Goal: Register for event/course

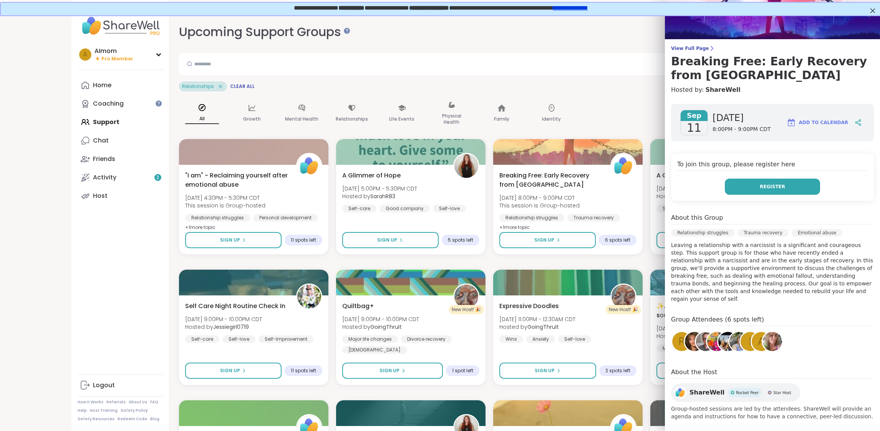
click at [760, 187] on button "Register" at bounding box center [771, 187] width 95 height 16
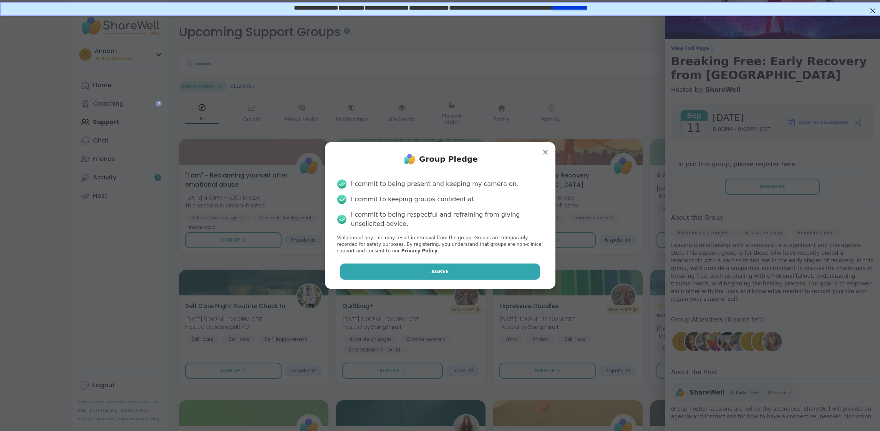
click at [433, 270] on span "Agree" at bounding box center [439, 271] width 17 height 7
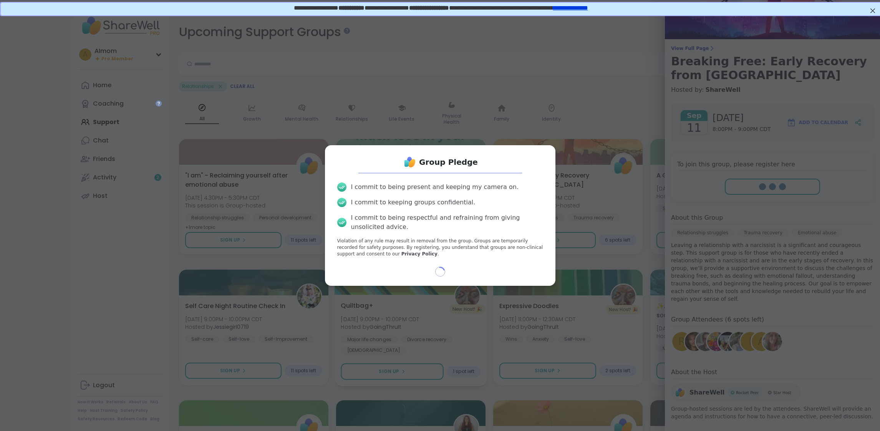
select select "**"
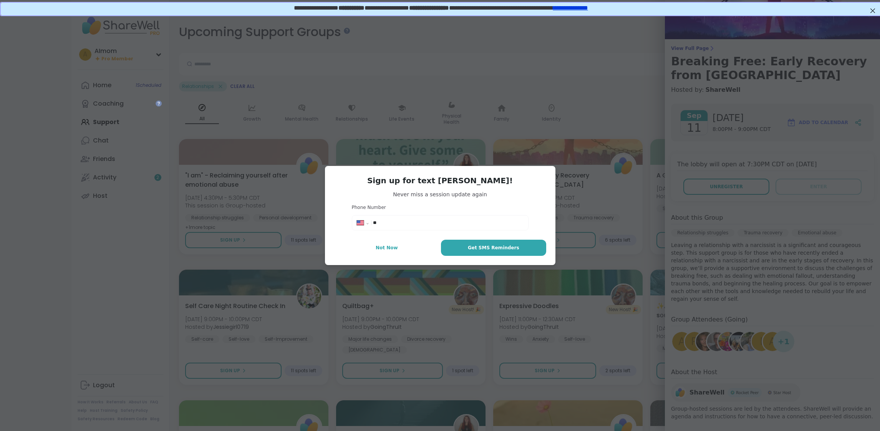
click at [407, 221] on input "**" at bounding box center [448, 223] width 150 height 8
type input "**********"
click at [508, 248] on span "Get SMS Reminders" at bounding box center [493, 247] width 51 height 7
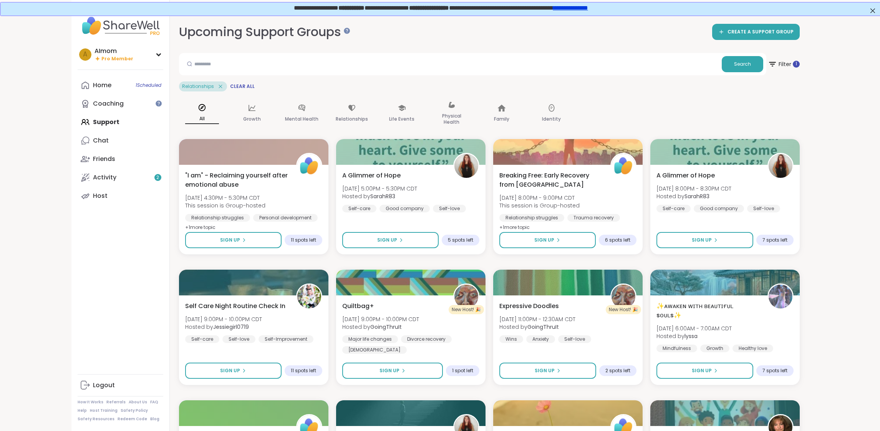
click at [497, 81] on div "Relationships Clear All" at bounding box center [489, 86] width 620 height 10
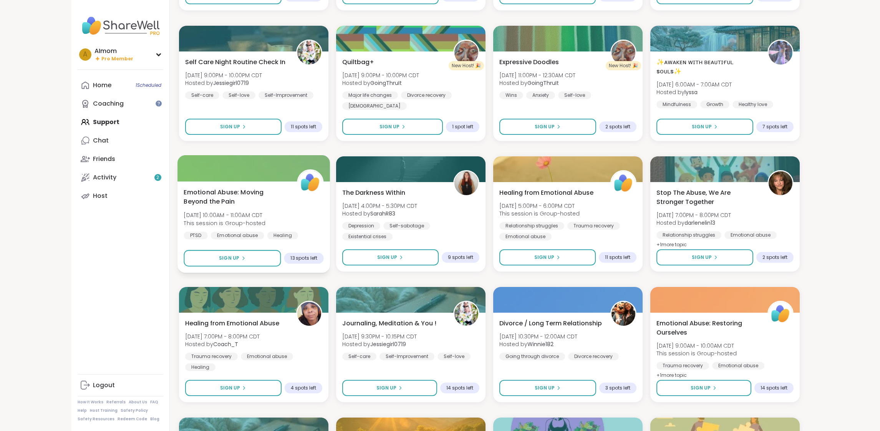
scroll to position [237, 0]
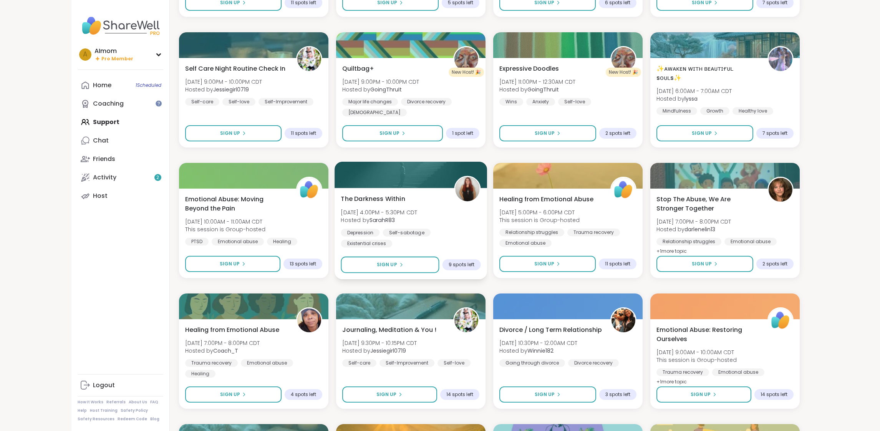
click at [374, 198] on span "The Darkness Within" at bounding box center [373, 198] width 64 height 9
click at [129, 269] on div "A AImom Pro Member Profile Membership Settings Help Home 1 Scheduled Coaching S…" at bounding box center [120, 215] width 98 height 431
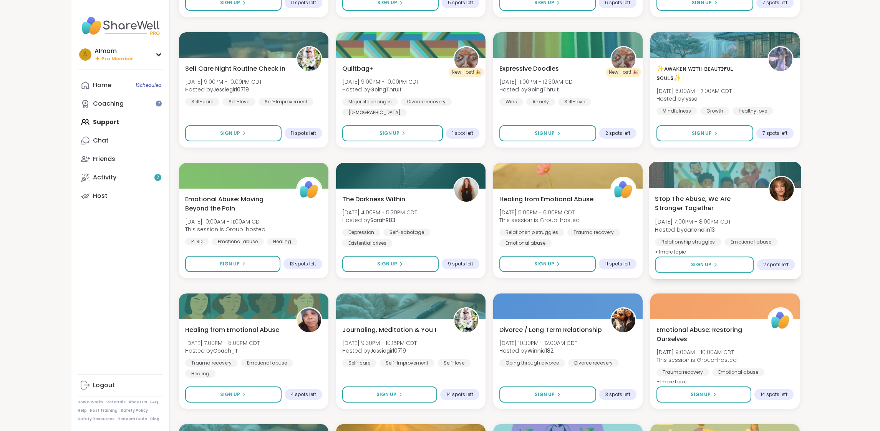
click at [713, 205] on span "Stop The Abuse, We Are Stronger Together" at bounding box center [707, 203] width 104 height 19
click at [123, 228] on div "A AImom Pro Member Profile Membership Settings Help Home 1 Scheduled Coaching S…" at bounding box center [120, 215] width 98 height 431
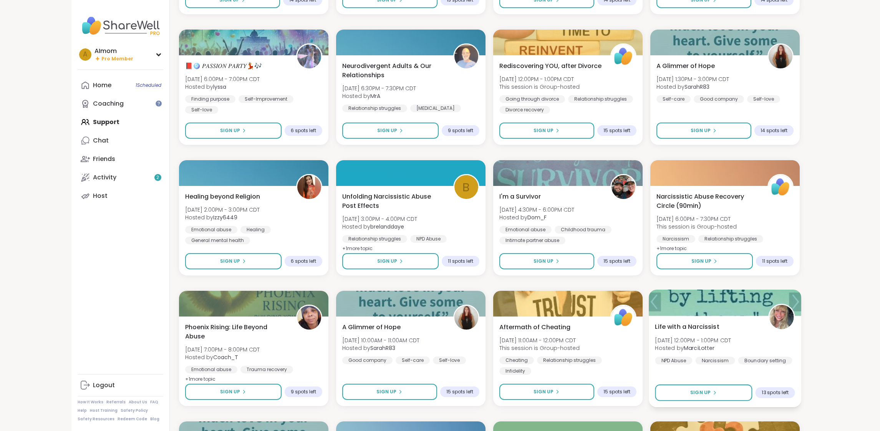
scroll to position [759, 0]
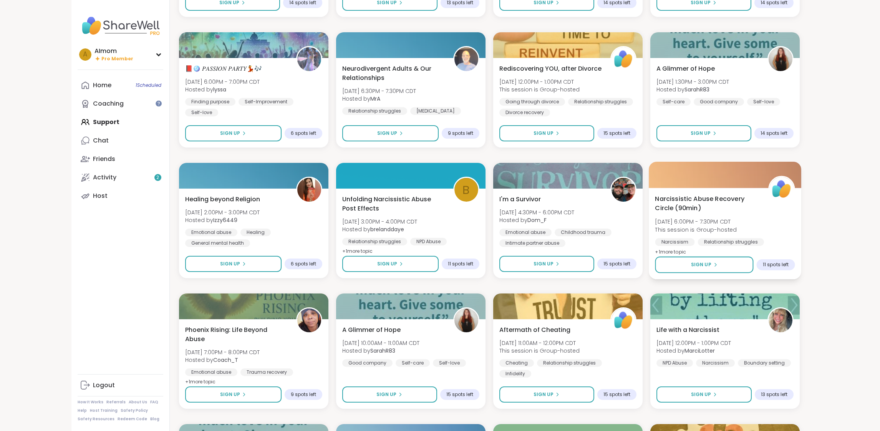
click at [696, 200] on span "Narcissistic Abuse Recovery Circle (90min)" at bounding box center [707, 203] width 104 height 19
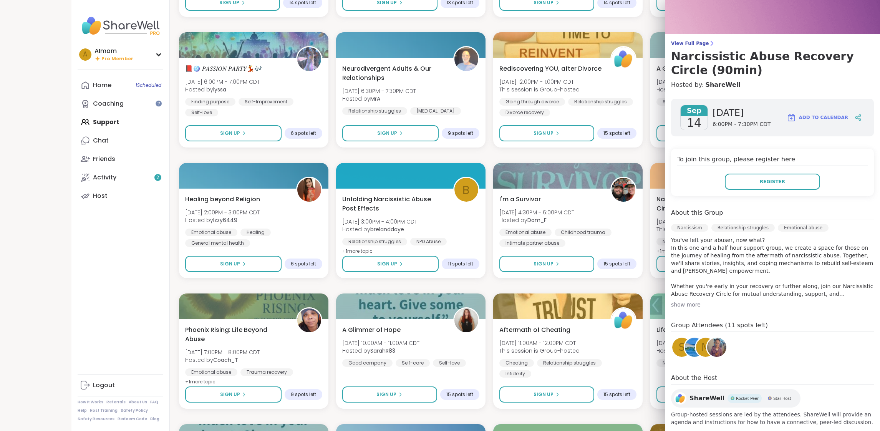
scroll to position [41, 0]
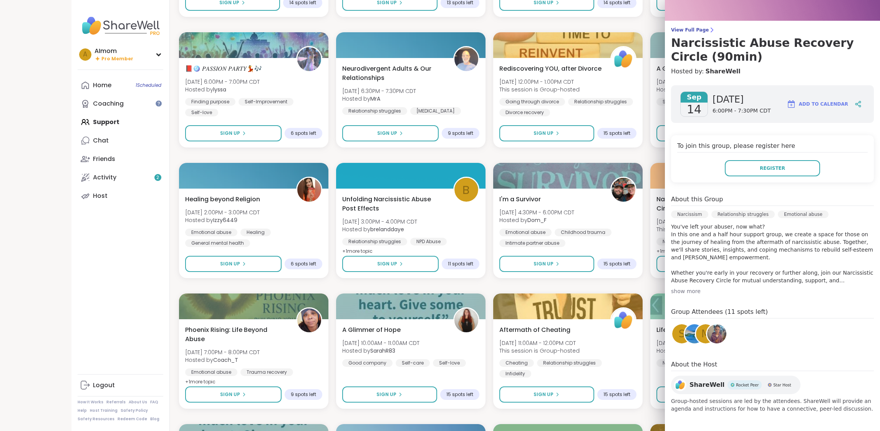
click at [108, 251] on div "A AImom Pro Member Profile Membership Settings Help Home 1 Scheduled Coaching S…" at bounding box center [120, 215] width 98 height 431
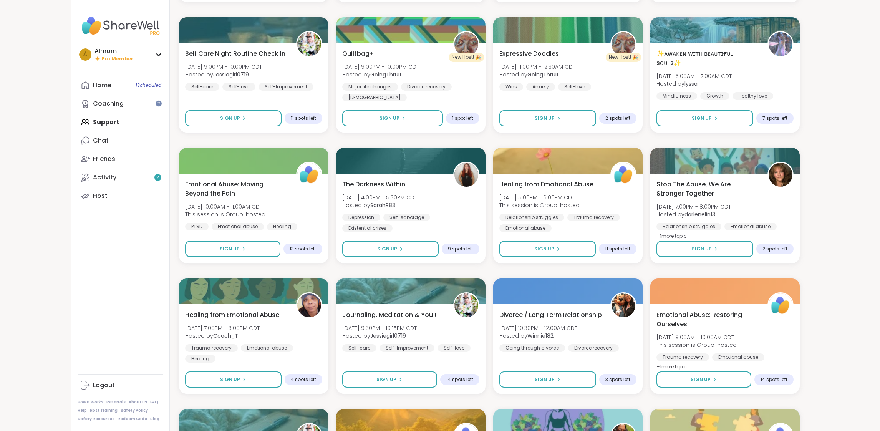
scroll to position [0, 0]
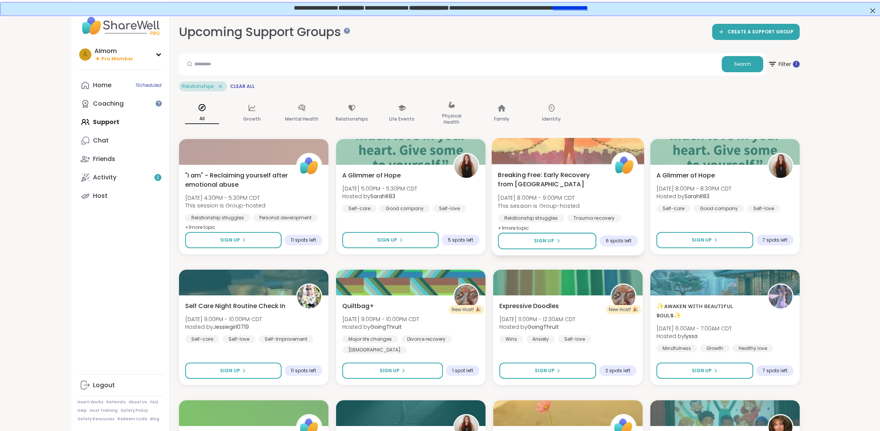
click at [517, 183] on span "Breaking Free: Early Recovery from [GEOGRAPHIC_DATA]" at bounding box center [550, 179] width 104 height 19
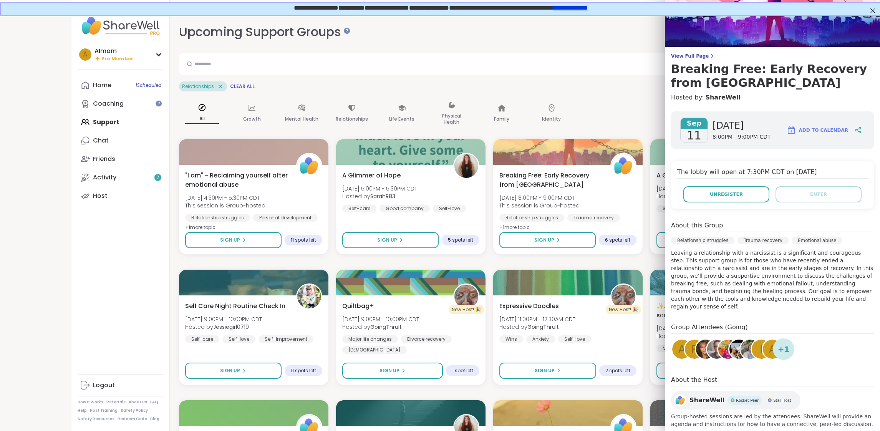
scroll to position [22, 0]
